Goal: Communication & Community: Answer question/provide support

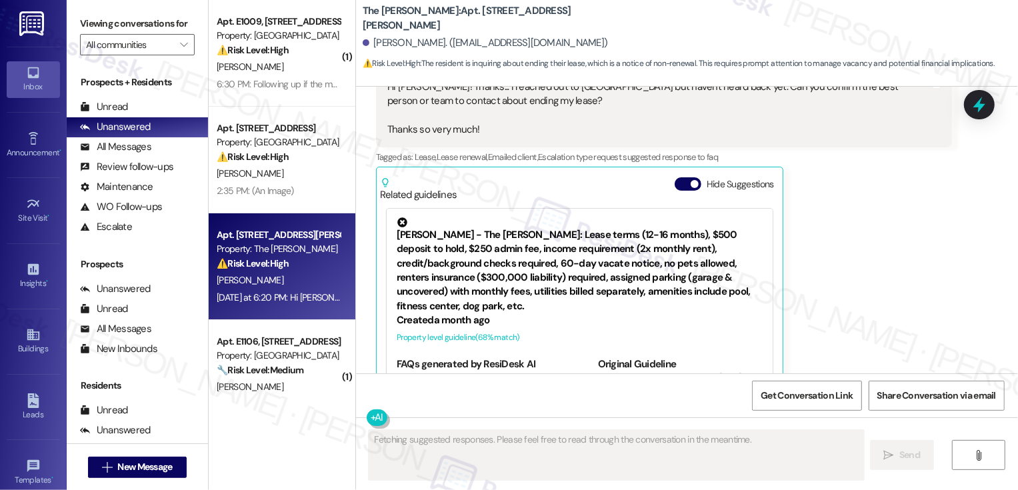
scroll to position [334, 0]
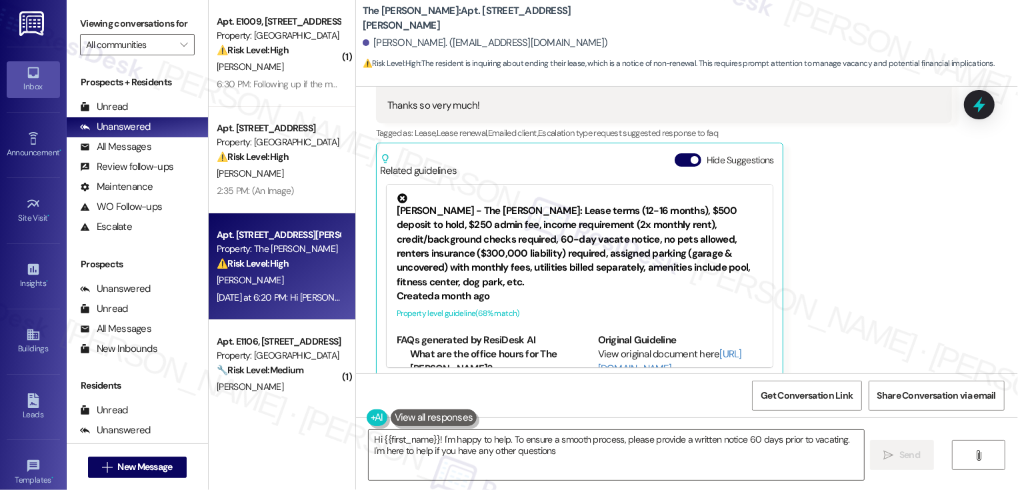
type textarea "Hi {{first_name}}! I'm happy to help. To ensure a smooth process, please provid…"
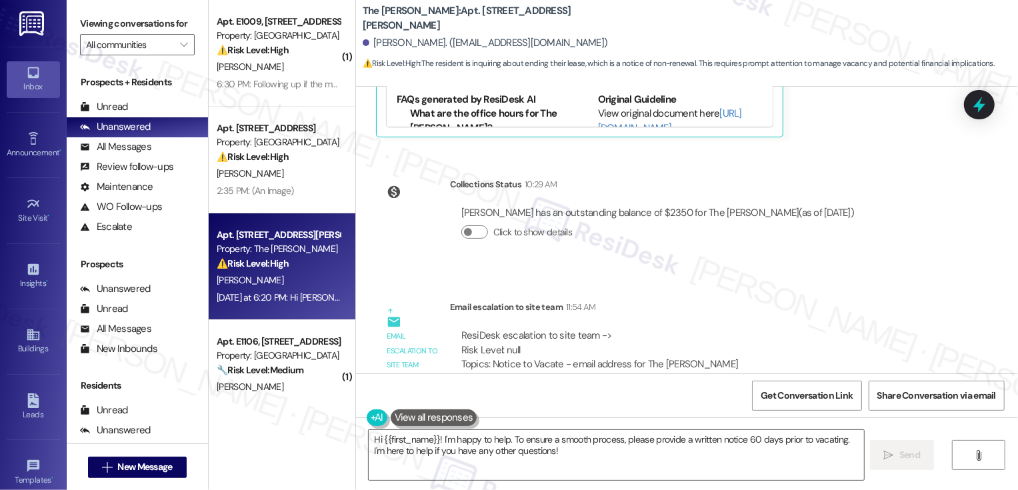
scroll to position [621, 0]
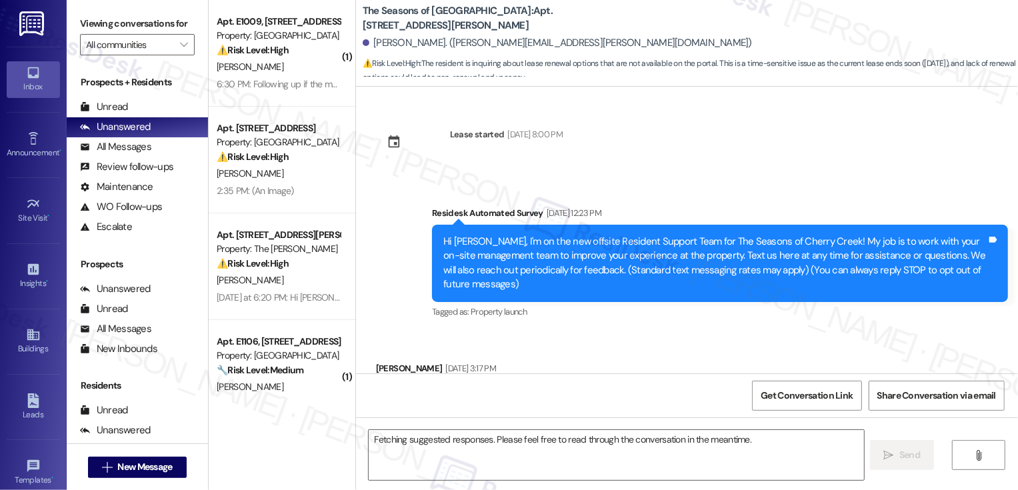
scroll to position [2259, 0]
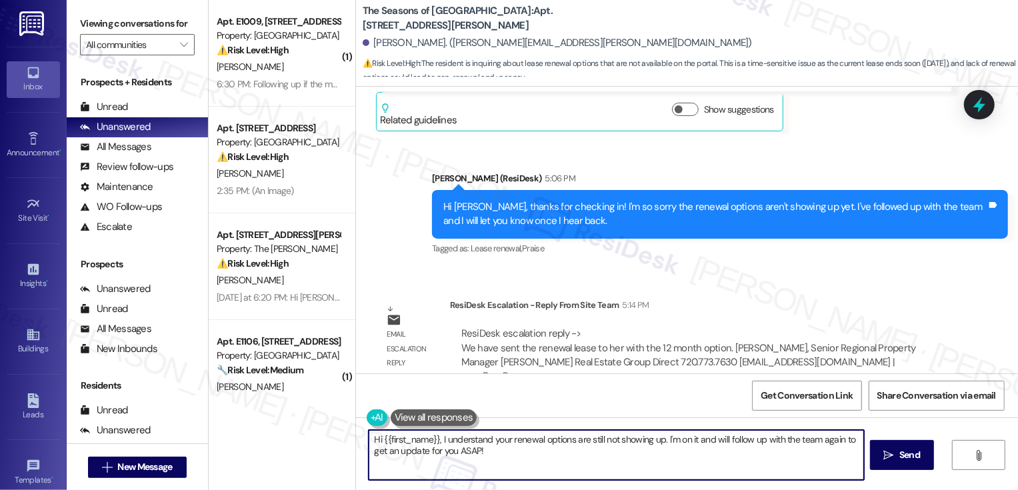
drag, startPoint x: 436, startPoint y: 437, endPoint x: 495, endPoint y: 465, distance: 65.3
click at [495, 465] on textarea "Hi {{first_name}}, I understand your renewal options are still not showing up. …" at bounding box center [616, 455] width 495 height 50
drag, startPoint x: 435, startPoint y: 439, endPoint x: 541, endPoint y: 491, distance: 118.0
click at [541, 489] on html "Inbox Go to Inbox Announcement • Send A Text Announcement Site Visit • Go to Si…" at bounding box center [509, 245] width 1018 height 490
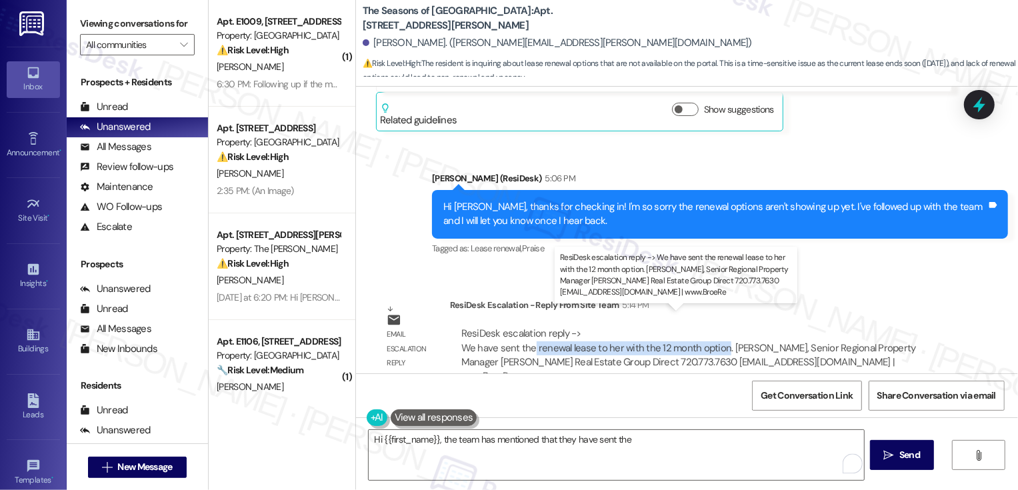
drag, startPoint x: 524, startPoint y: 331, endPoint x: 713, endPoint y: 333, distance: 189.3
click at [713, 334] on div "ResiDesk escalation reply -> We have sent the renewal lease to her with the 12 …" at bounding box center [688, 355] width 455 height 56
copy div "renewal lease to her with the 12 month option"
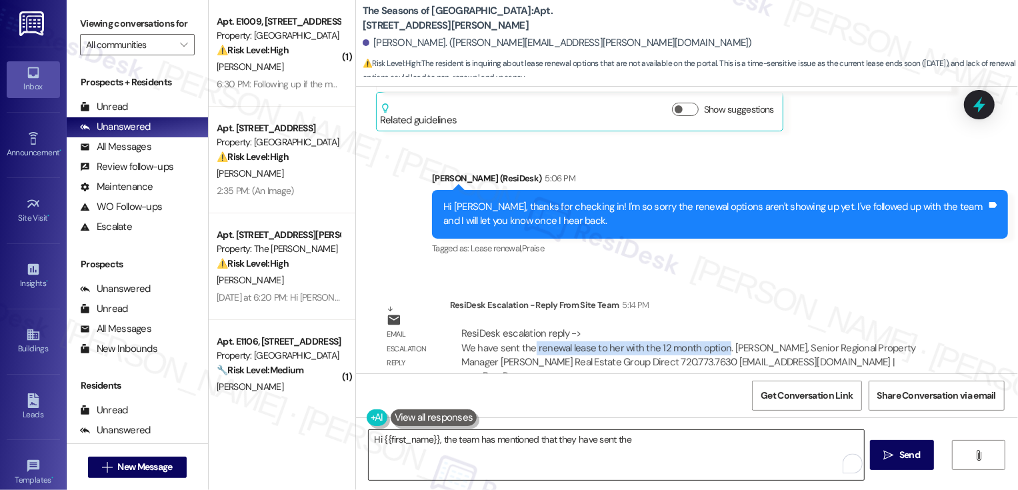
click at [658, 444] on textarea "Hi {{first_name}}, the team has mentioned that they have sent the" at bounding box center [616, 455] width 495 height 50
paste textarea "renewal lease to her with the 12 month option"
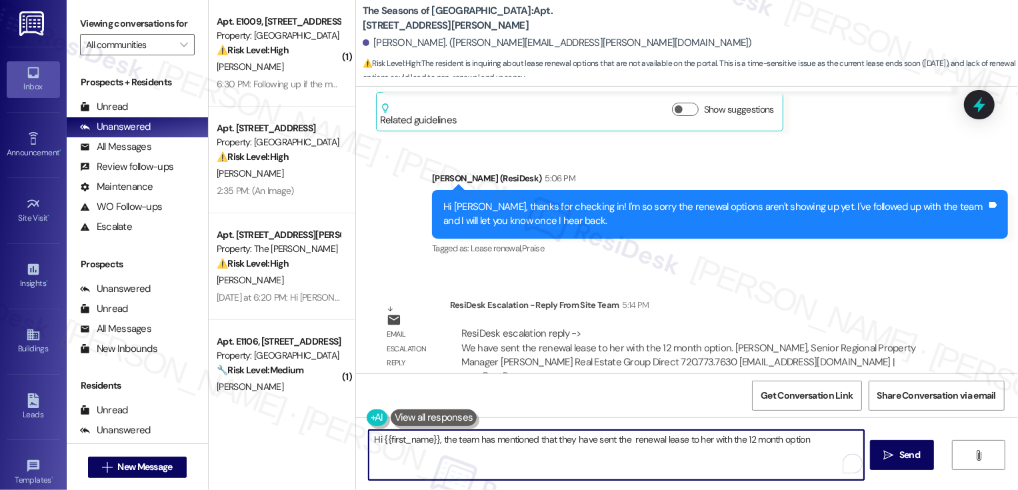
click at [625, 438] on textarea "Hi {{first_name}}, the team has mentioned that they have sent the renewal lease…" at bounding box center [616, 455] width 495 height 50
click at [695, 440] on textarea "Hi {{first_name}}, the team has mentioned that they have sent the renewal lease…" at bounding box center [616, 455] width 495 height 50
click at [809, 441] on textarea "Hi {{first_name}}, the team has mentioned that they have sent the renewal lease…" at bounding box center [616, 455] width 495 height 50
type textarea "Hi {{first_name}}, the team has mentioned that they have sent the renewal lease…"
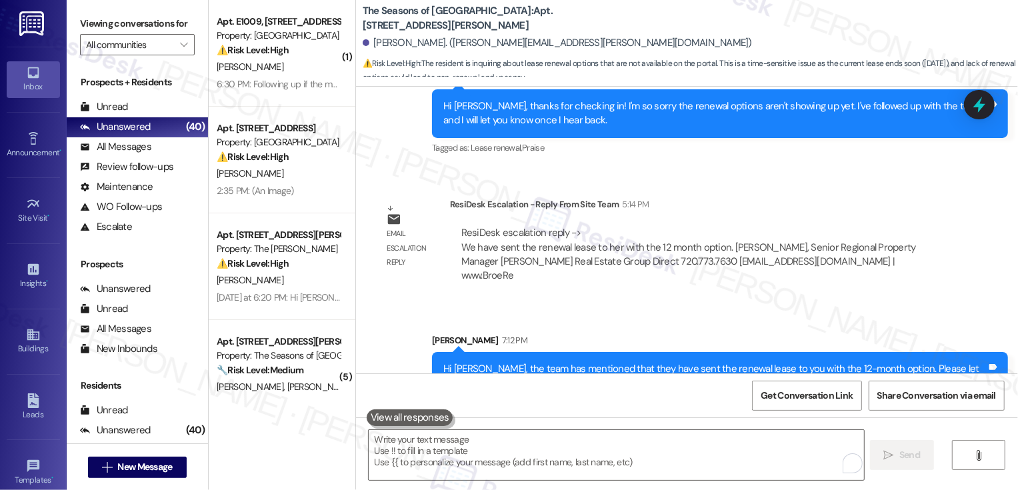
scroll to position [2366, 0]
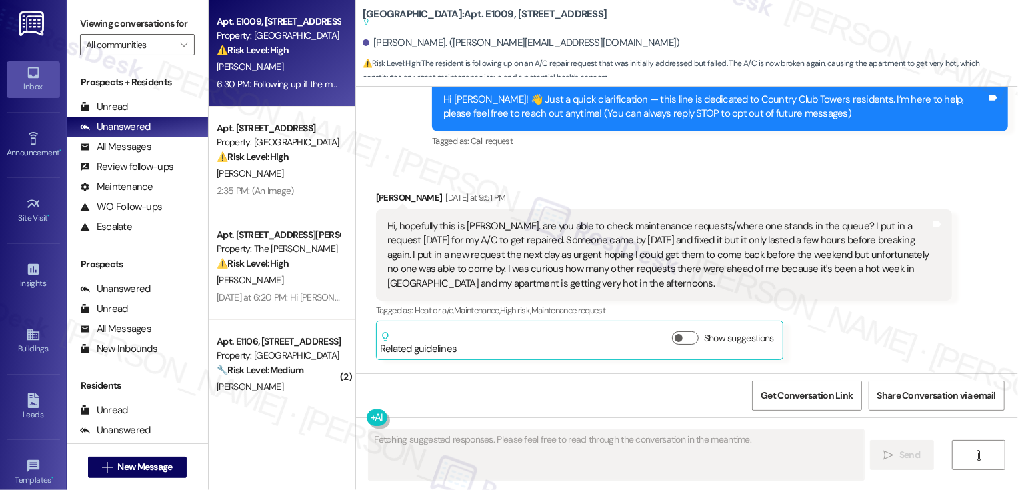
scroll to position [612, 0]
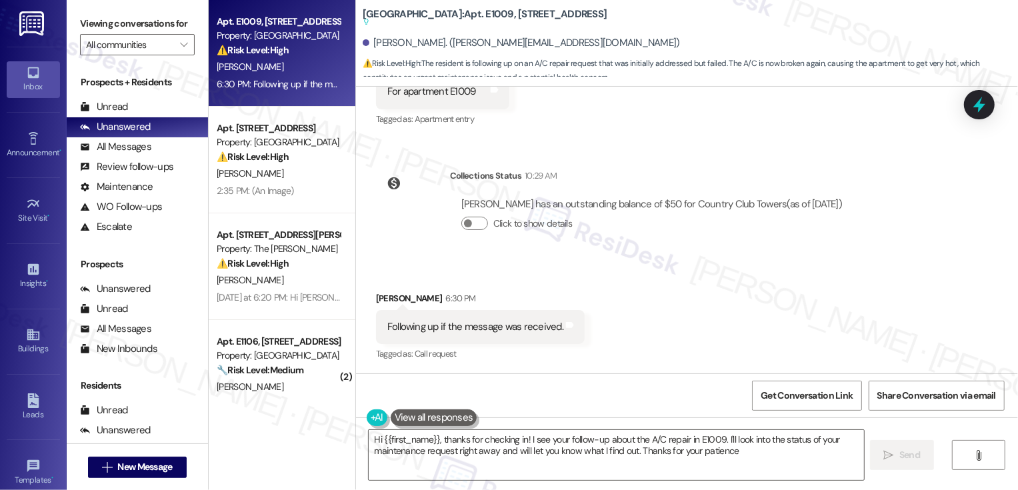
type textarea "Hi {{first_name}}, thanks for checking in! I see your follow-up about the A/C r…"
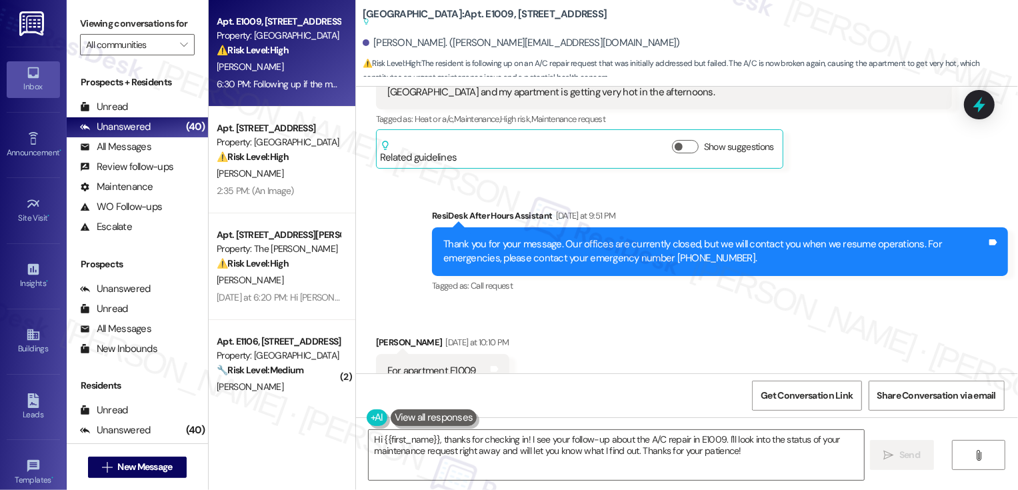
scroll to position [371, 0]
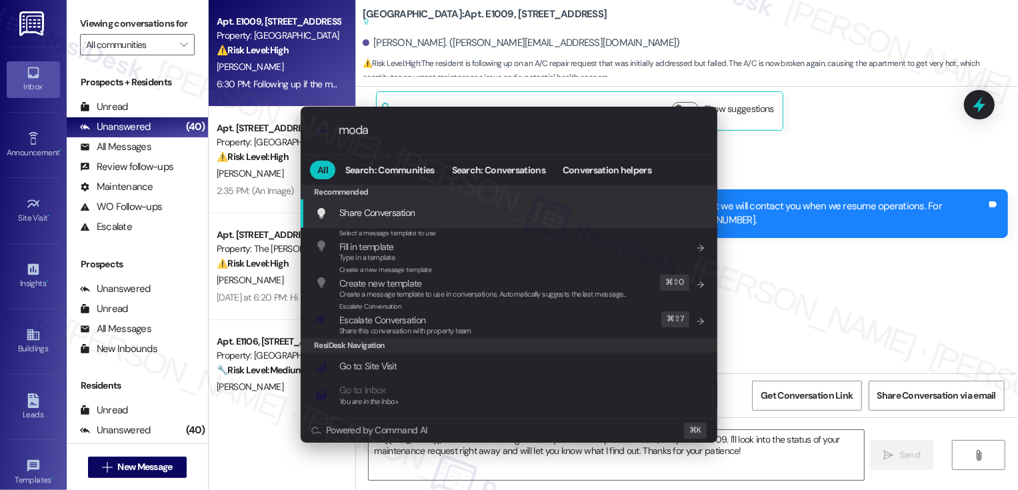
type input "modal"
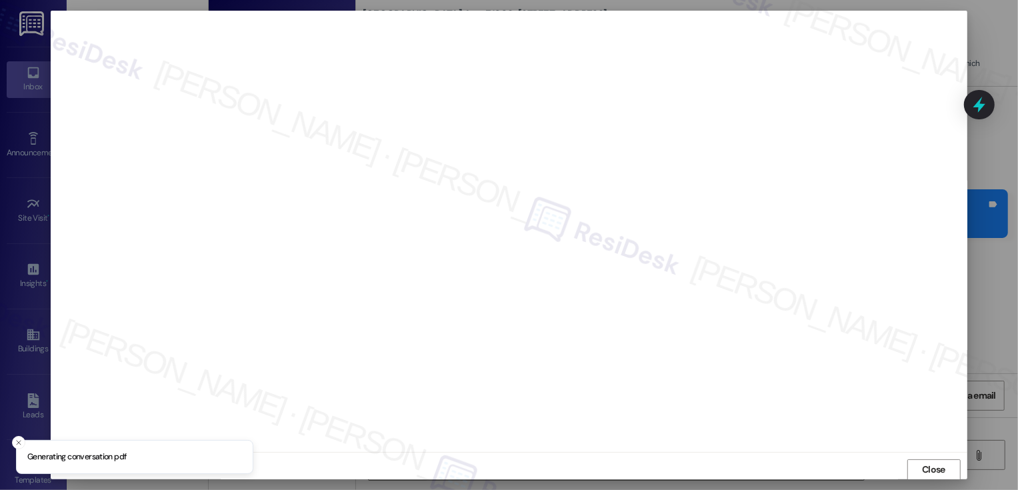
scroll to position [1, 0]
click at [921, 461] on span "Close" at bounding box center [933, 469] width 29 height 20
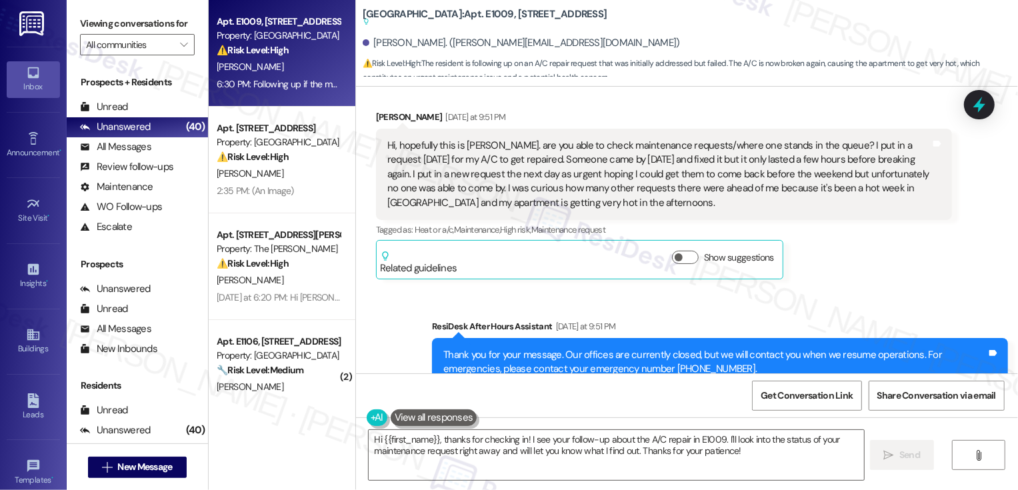
scroll to position [224, 0]
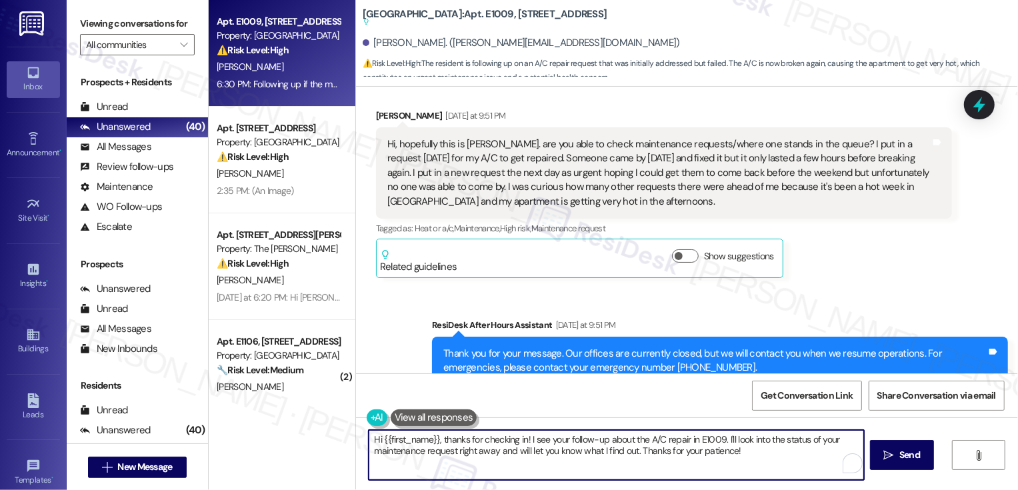
drag, startPoint x: 719, startPoint y: 437, endPoint x: 742, endPoint y: 460, distance: 32.0
click at [742, 460] on textarea "Hi {{first_name}}, thanks for checking in! I see your follow-up about the A/C r…" at bounding box center [616, 455] width 495 height 50
drag, startPoint x: 481, startPoint y: 441, endPoint x: 642, endPoint y: 438, distance: 161.3
click at [642, 439] on textarea "Hi {{first_name}}, thanks for checking in! I see your follow-up about the A/C r…" at bounding box center [616, 455] width 495 height 50
drag, startPoint x: 614, startPoint y: 441, endPoint x: 693, endPoint y: 442, distance: 79.3
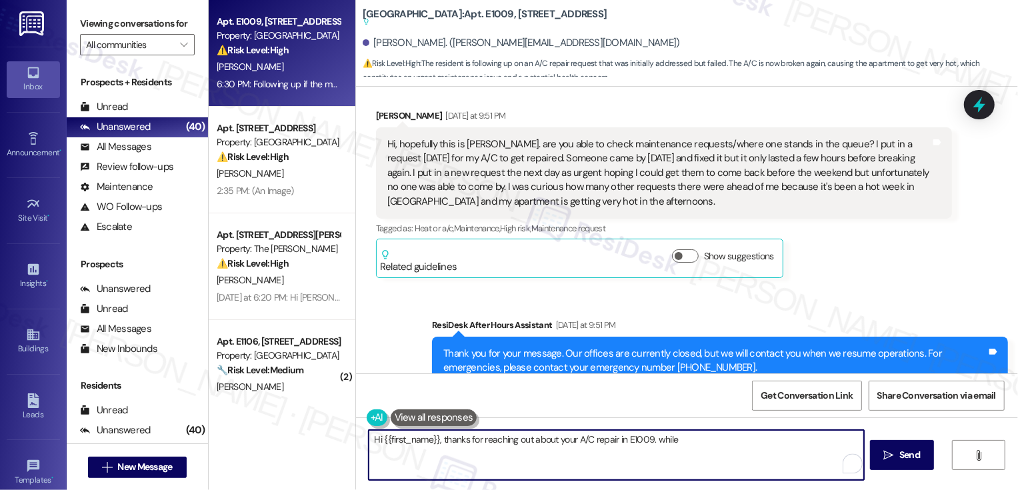
click at [692, 442] on textarea "Hi {{first_name}}, thanks for reaching out about your A/C repair in E1009. while" at bounding box center [616, 455] width 495 height 50
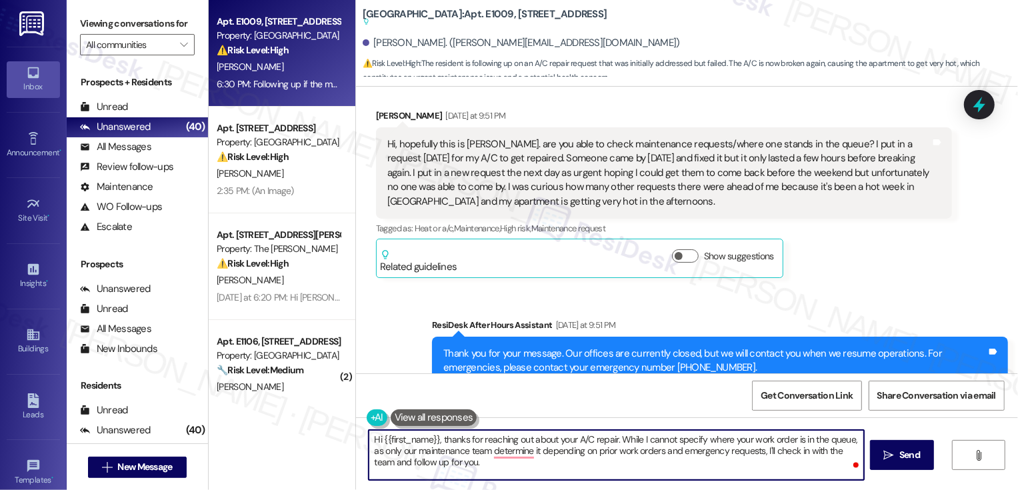
paste textarea "We’ve been getting a high volume of requests lately, so it may take a bit longe…"
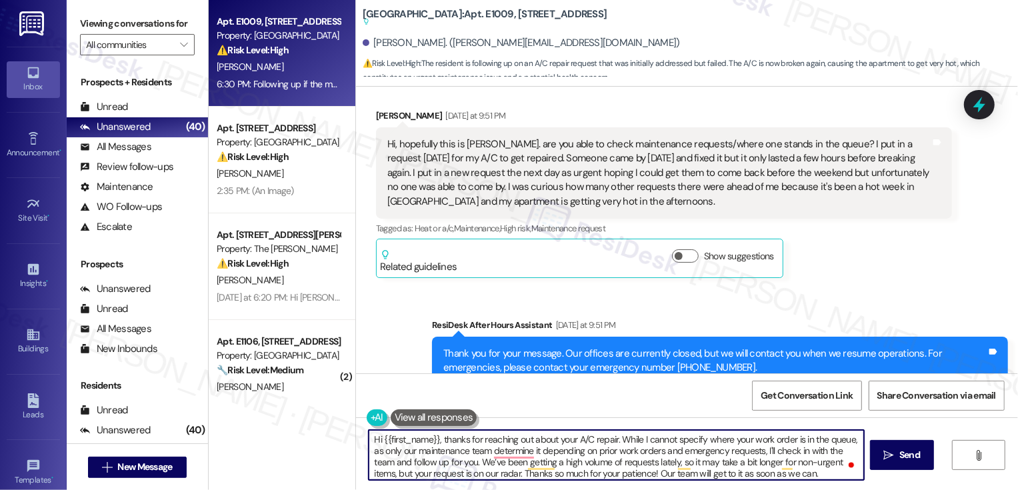
click at [473, 462] on textarea "Hi {{first_name}}, thanks for reaching out about your A/C repair. While I canno…" at bounding box center [616, 455] width 495 height 50
click at [651, 465] on textarea "Hi {{first_name}}, thanks for reaching out about your A/C repair. While I canno…" at bounding box center [616, 455] width 495 height 50
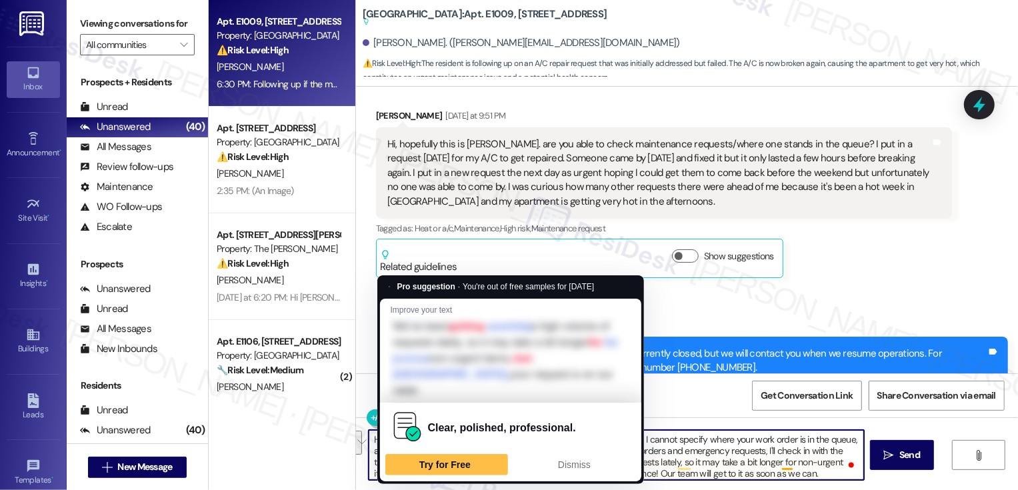
drag, startPoint x: 773, startPoint y: 463, endPoint x: 389, endPoint y: 473, distance: 384.0
click at [389, 473] on textarea "Hi {{first_name}}, thanks for reaching out about your A/C repair. While I canno…" at bounding box center [616, 455] width 495 height 50
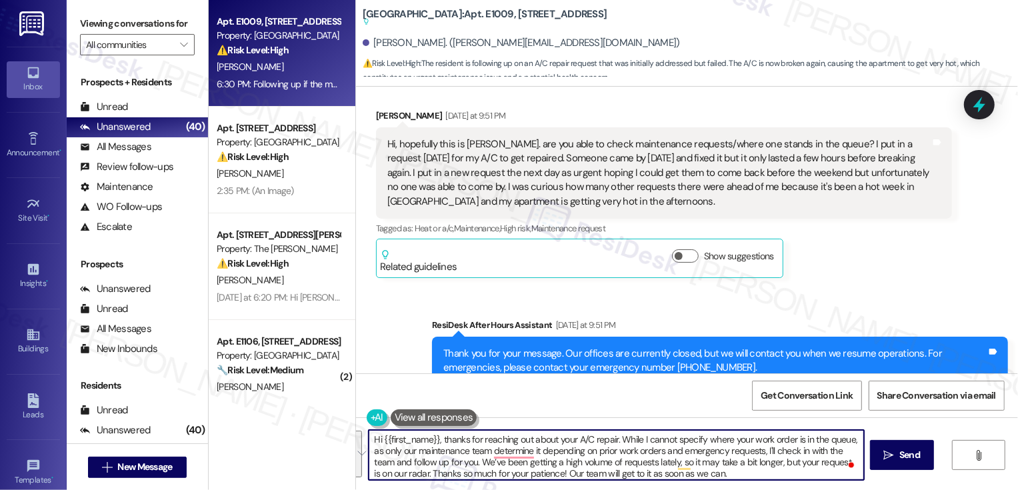
paste textarea "’t say exactly where your work order is in the queue—since our maintenance team…"
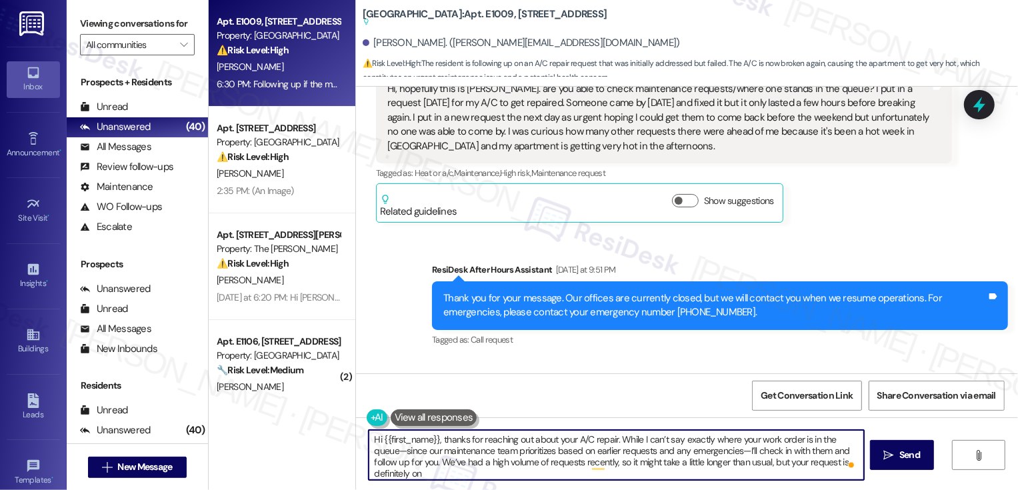
scroll to position [339, 0]
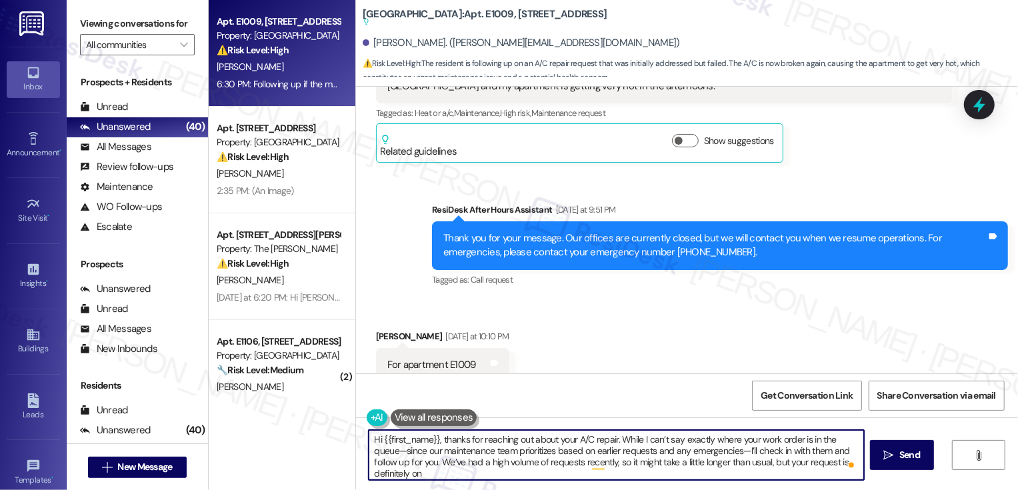
click at [373, 449] on textarea "Hi {{first_name}}, thanks for reaching out about your A/C repair. While I can’t…" at bounding box center [616, 455] width 495 height 50
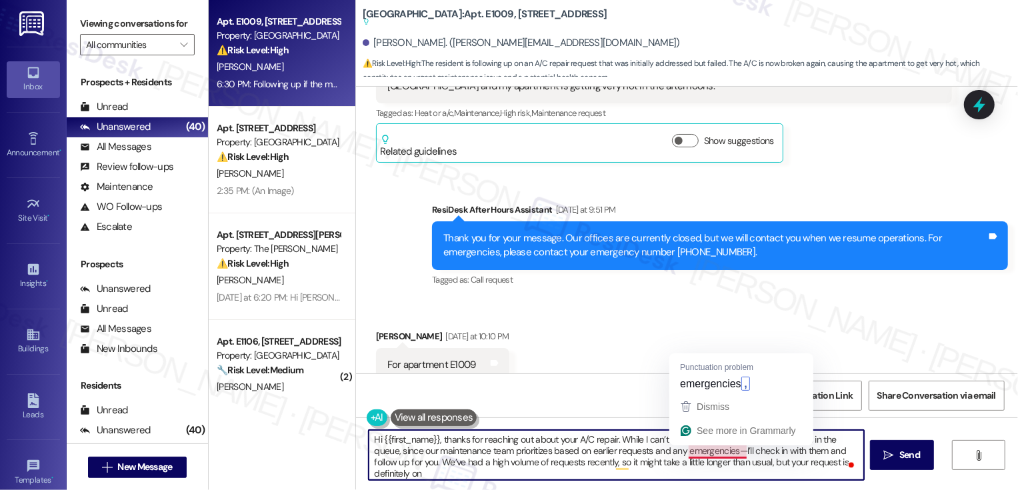
click at [730, 466] on textarea "Hi {{first_name}}, thanks for reaching out about your A/C repair. While I can’t…" at bounding box center [616, 455] width 495 height 50
click at [736, 449] on textarea "Hi {{first_name}}, thanks for reaching out about your A/C repair. While I can’t…" at bounding box center [616, 455] width 495 height 50
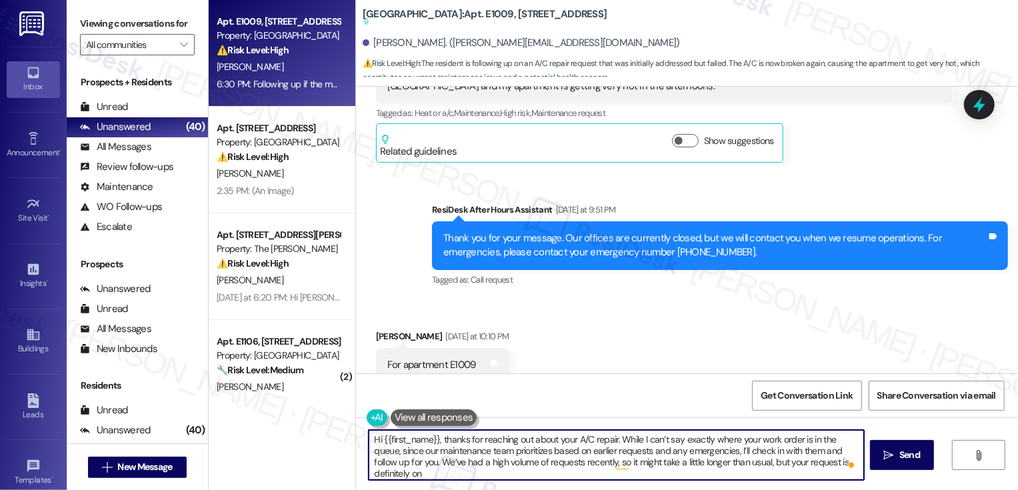
click at [445, 463] on textarea "Hi {{first_name}}, thanks for reaching out about your A/C repair. While I can’t…" at bounding box center [616, 455] width 495 height 50
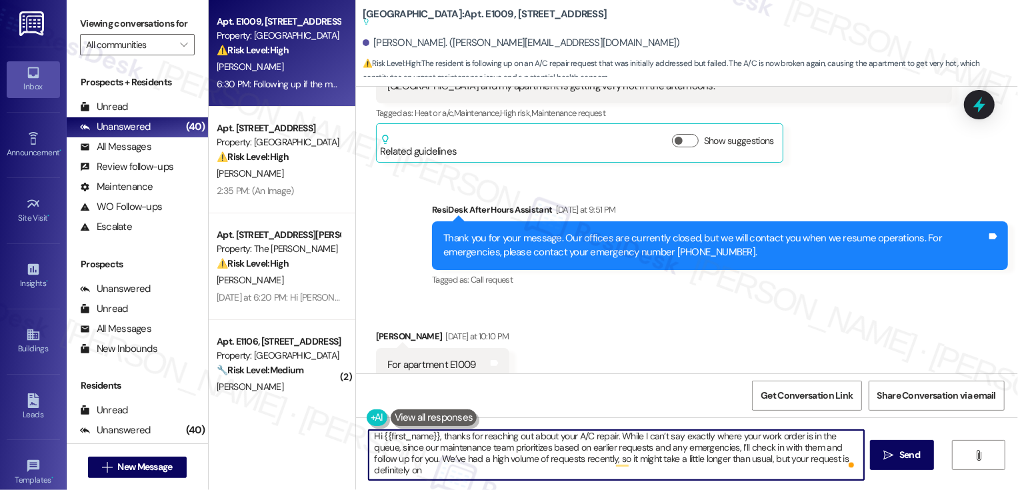
click at [696, 469] on textarea "Hi {{first_name}}, thanks for reaching out about your A/C repair. While I can’t…" at bounding box center [616, 455] width 495 height 50
paste textarea "ur radar. Thank you so much for your patience—our team will get to it as soon as"
click at [416, 469] on textarea "Hi {{first_name}}, thanks for reaching out about your A/C repair. While I can’t…" at bounding box center [616, 455] width 495 height 50
click at [605, 471] on textarea "Hi {{first_name}}, thanks for reaching out about your A/C repair. While I can’t…" at bounding box center [616, 455] width 495 height 50
click at [435, 461] on textarea "Hi {{first_name}}, thanks for reaching out about your A/C repair. While I can’t…" at bounding box center [616, 455] width 495 height 50
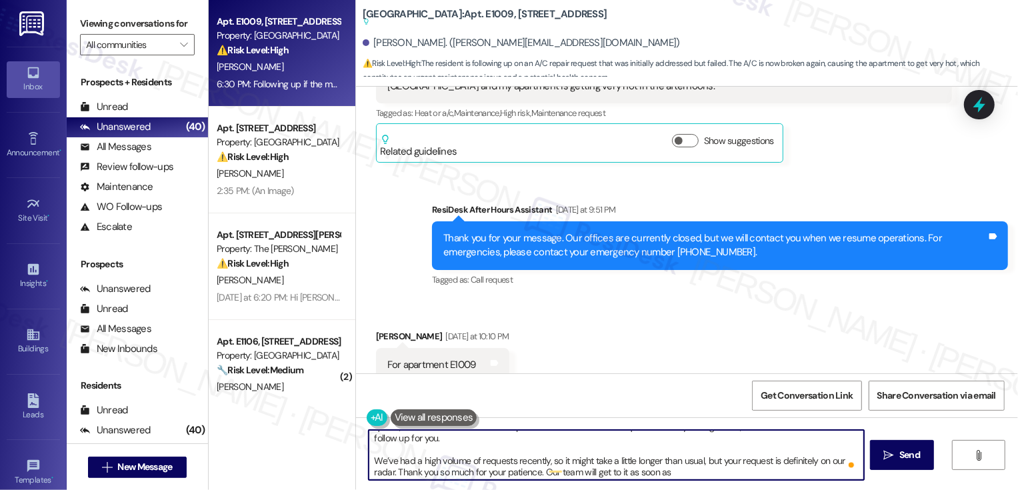
scroll to position [0, 0]
click at [596, 472] on textarea "Hi {{first_name}}, thanks for reaching out about your A/C repair. While I can’t…" at bounding box center [616, 455] width 495 height 50
click at [659, 474] on textarea "Hi {{first_name}}, thanks for reaching out about your A/C repair. While I can’t…" at bounding box center [616, 455] width 495 height 50
click at [698, 472] on textarea "Hi {{first_name}}, thanks for reaching out about your A/C repair. While I can’t…" at bounding box center [616, 455] width 495 height 50
click at [686, 469] on textarea "Hi {{first_name}}, thanks for reaching out about your A/C repair. While I can’t…" at bounding box center [616, 455] width 495 height 50
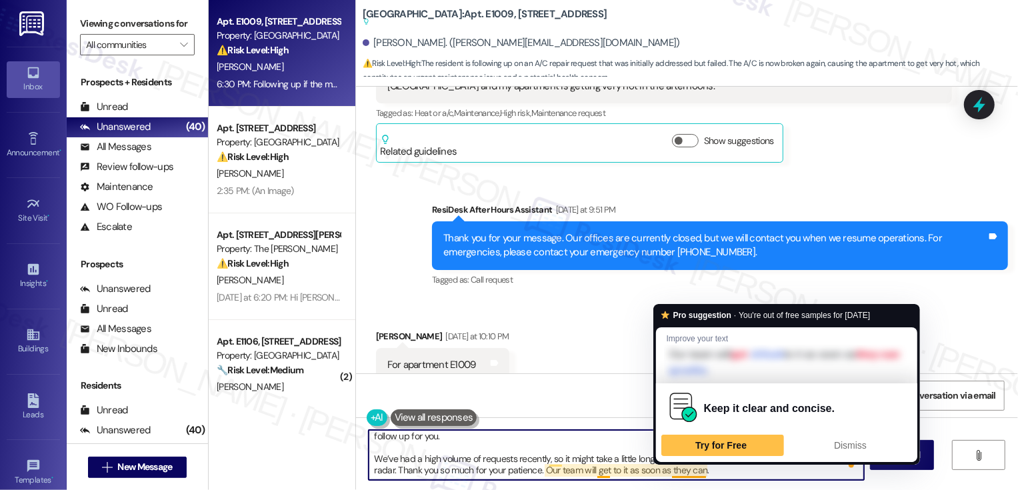
click at [606, 474] on textarea "Hi {{first_name}}, thanks for reaching out about your A/C repair. While I can’t…" at bounding box center [616, 455] width 495 height 50
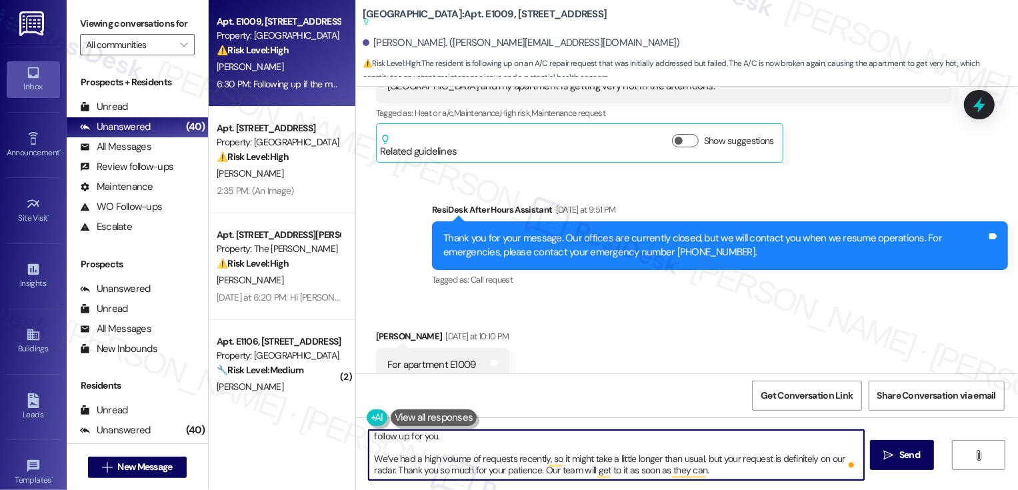
click at [728, 474] on textarea "Hi {{first_name}}, thanks for reaching out about your A/C repair. While I can’t…" at bounding box center [616, 455] width 495 height 50
click at [389, 455] on textarea "Hi {{first_name}}, thanks for reaching out about your A/C repair. While I can’t…" at bounding box center [616, 455] width 495 height 50
type textarea "Hi {{first_name}}, thanks for reaching out about your A/C repair. While I can’t…"
click at [888, 451] on icon "" at bounding box center [889, 455] width 10 height 11
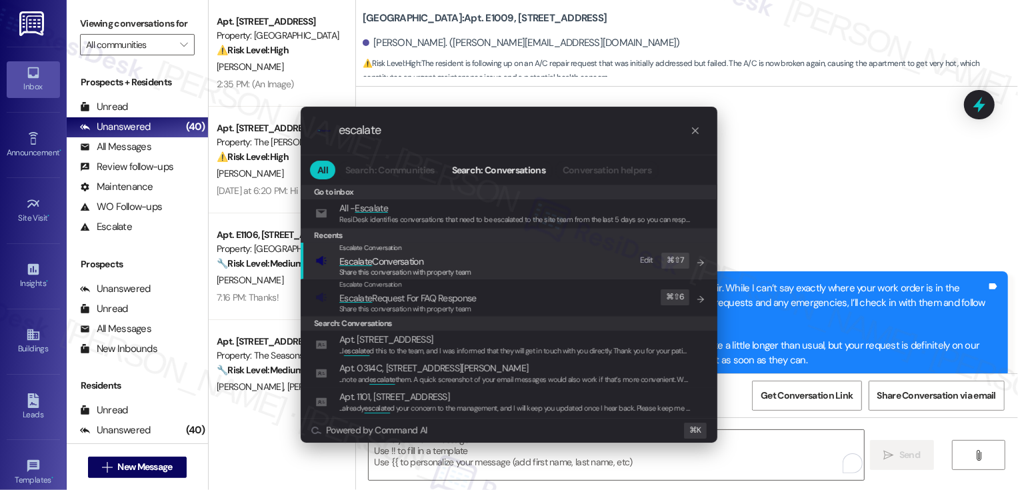
type input "escalate"
click at [433, 269] on span "Share this conversation with property team" at bounding box center [405, 271] width 132 height 9
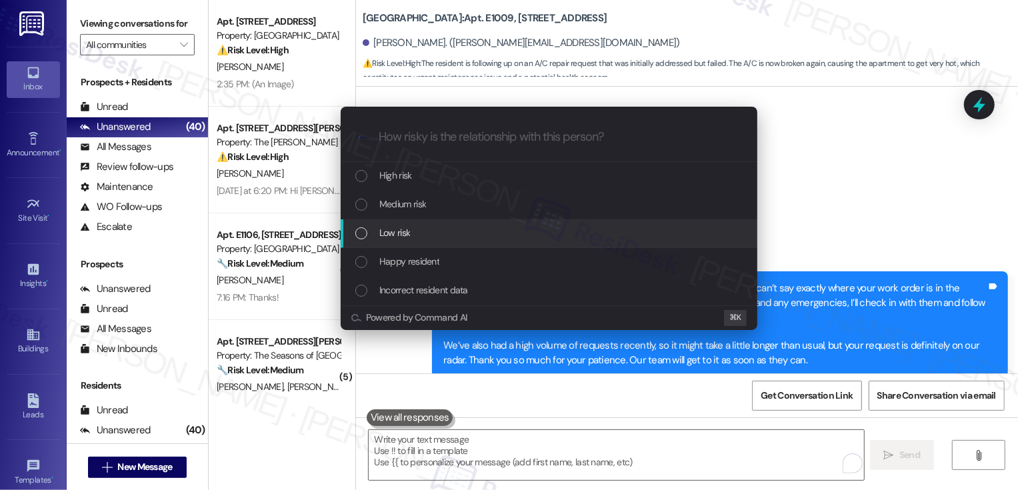
click at [401, 229] on span "Low risk" at bounding box center [394, 232] width 31 height 15
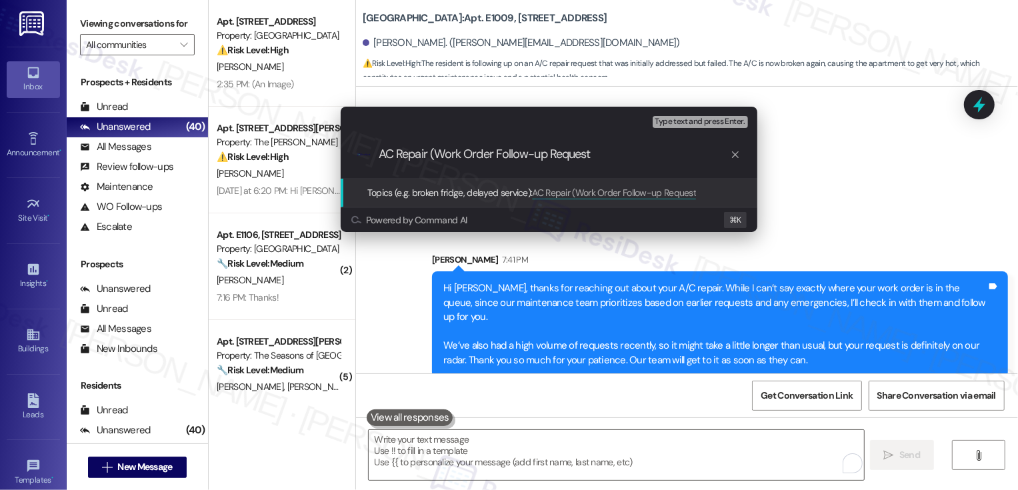
type input "AC Repair (Work Order Follow-up Request)"
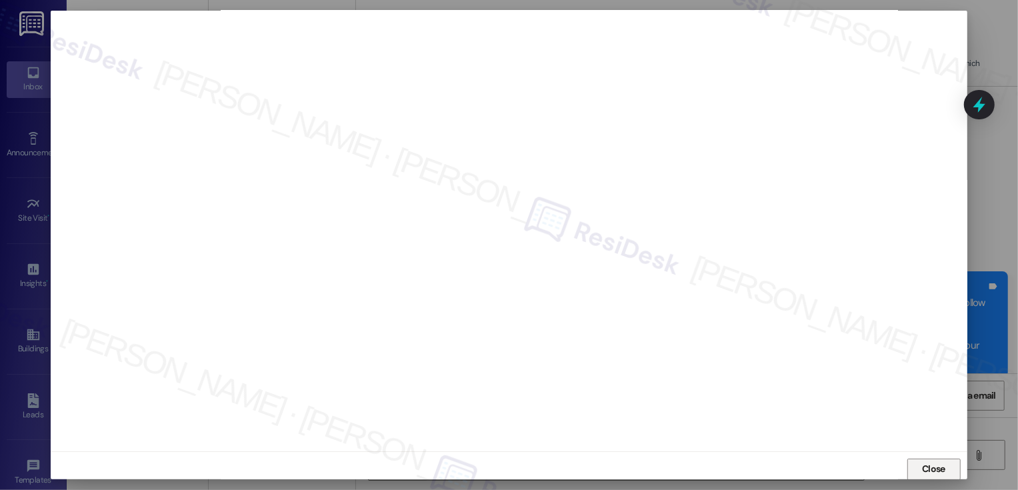
click at [935, 464] on button "Close" at bounding box center [933, 469] width 53 height 21
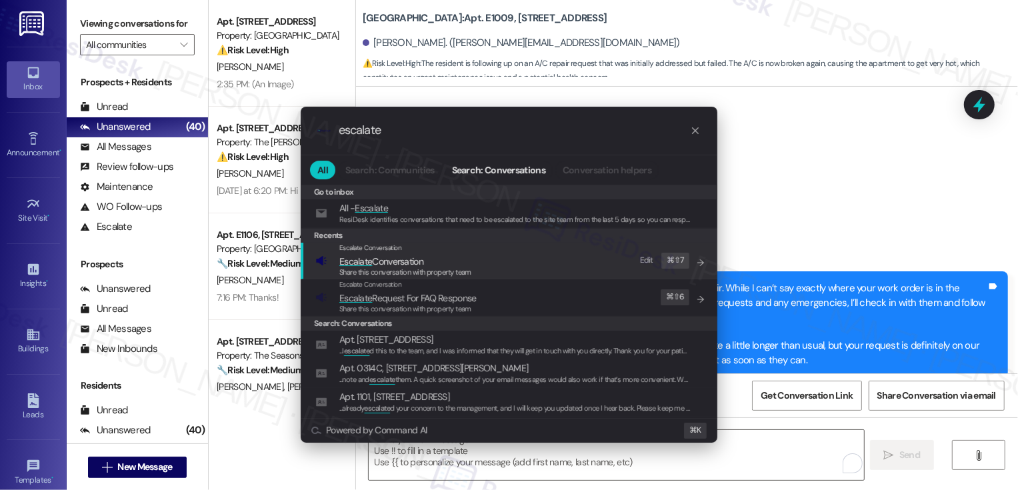
type input "escalate"
click at [407, 263] on span "Escalate Conversation" at bounding box center [381, 261] width 84 height 12
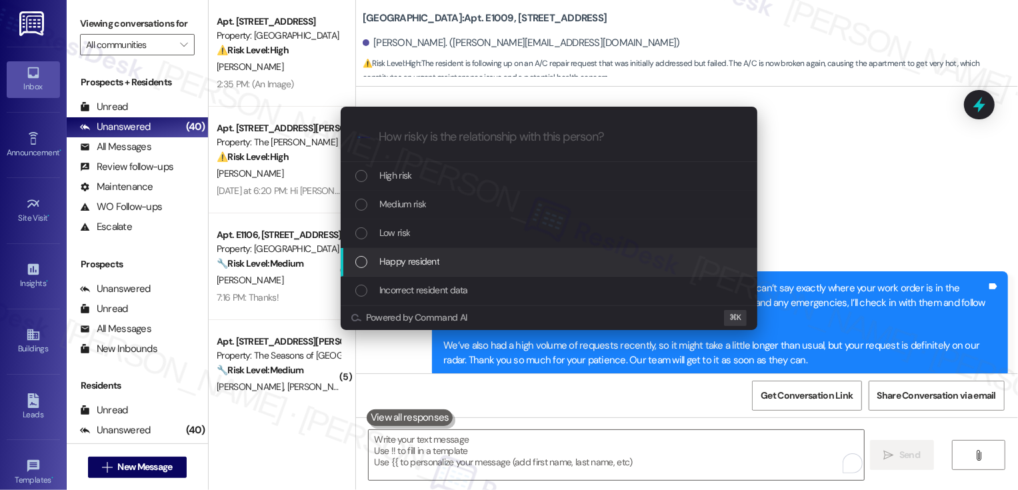
paste input "AC Repair (Work Order Follow-up Request)"
type input "AC Repair (Work Order Follow-up Request)"
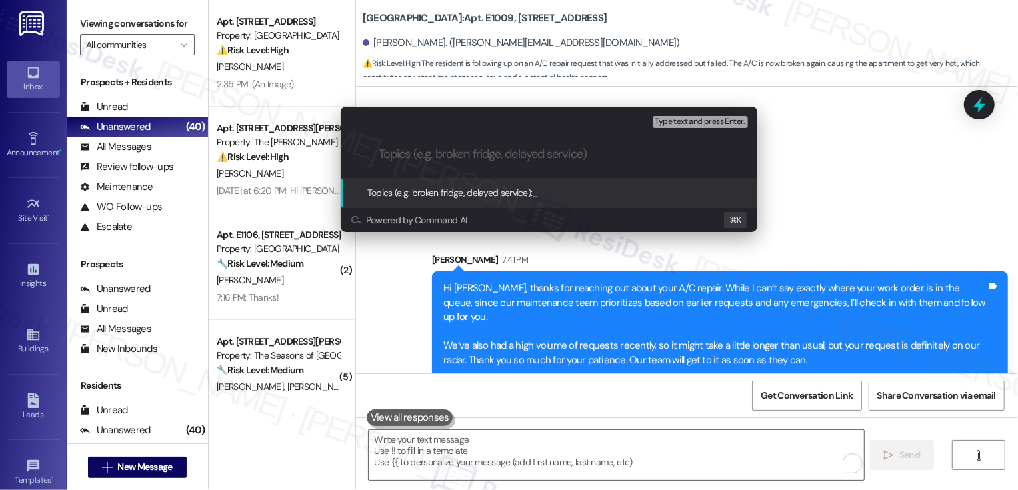
paste input "AC Repair (Work Order Follow-up Request)"
type input "AC Repair (Work Order Follow-up Request)"
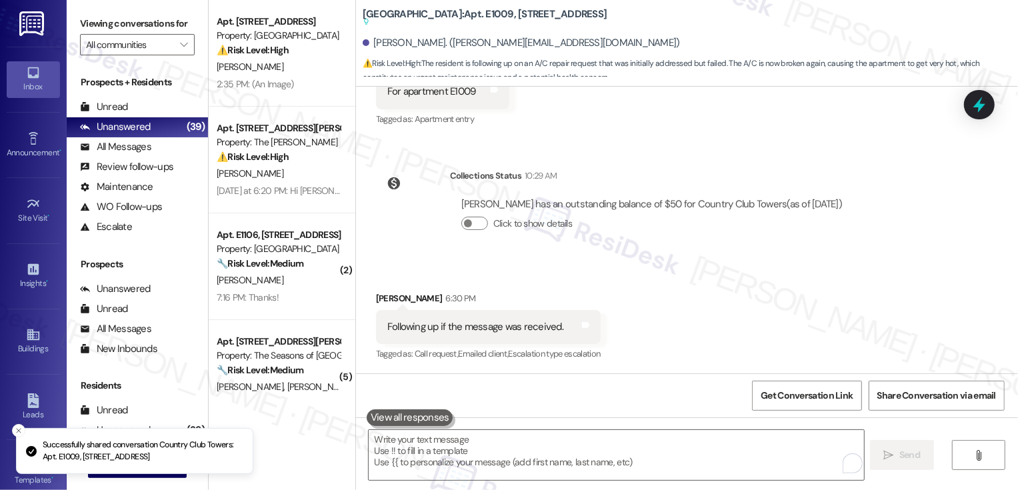
scroll to position [782, 0]
